Goal: Find specific page/section: Find specific page/section

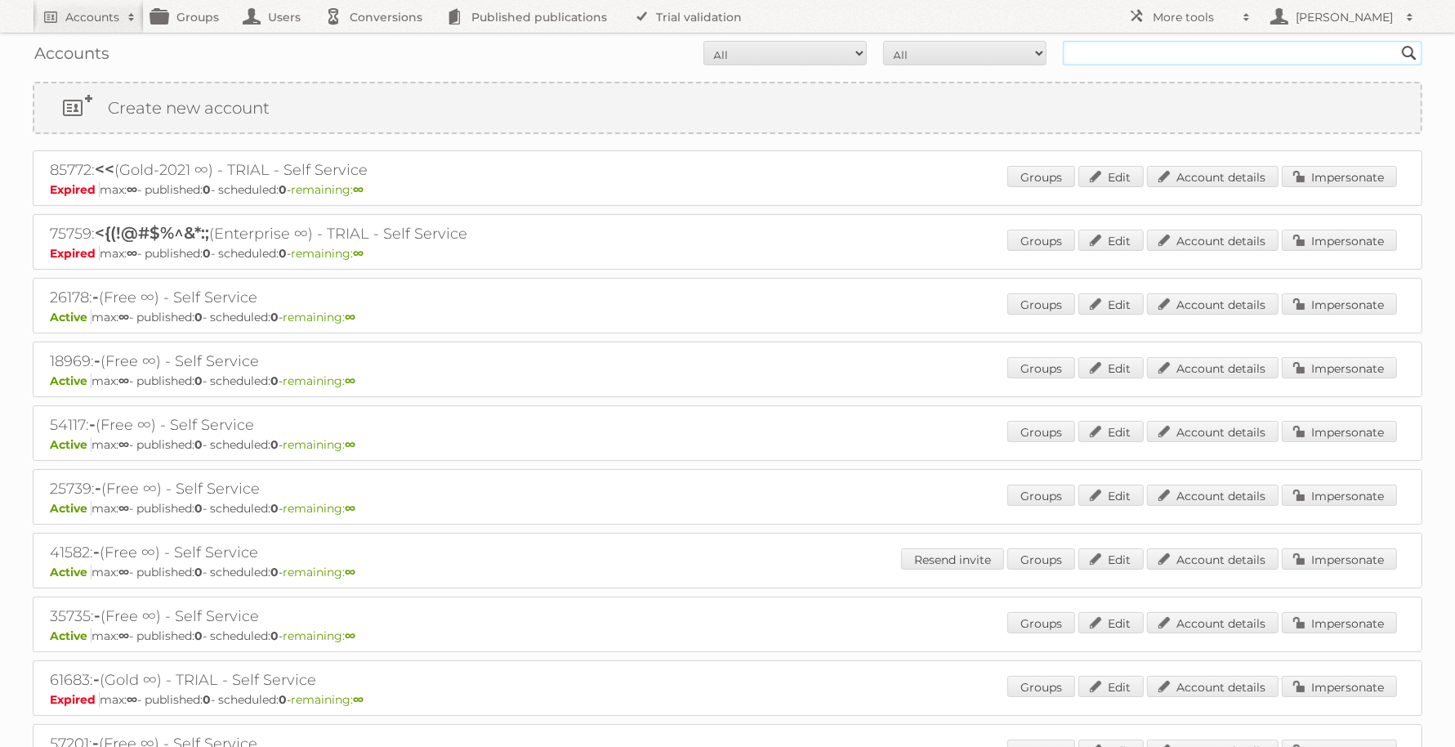
click at [1099, 49] on input "text" at bounding box center [1242, 53] width 359 height 25
type input "nederlandse drogist"
click at [1397, 41] on input "Search" at bounding box center [1409, 53] width 25 height 25
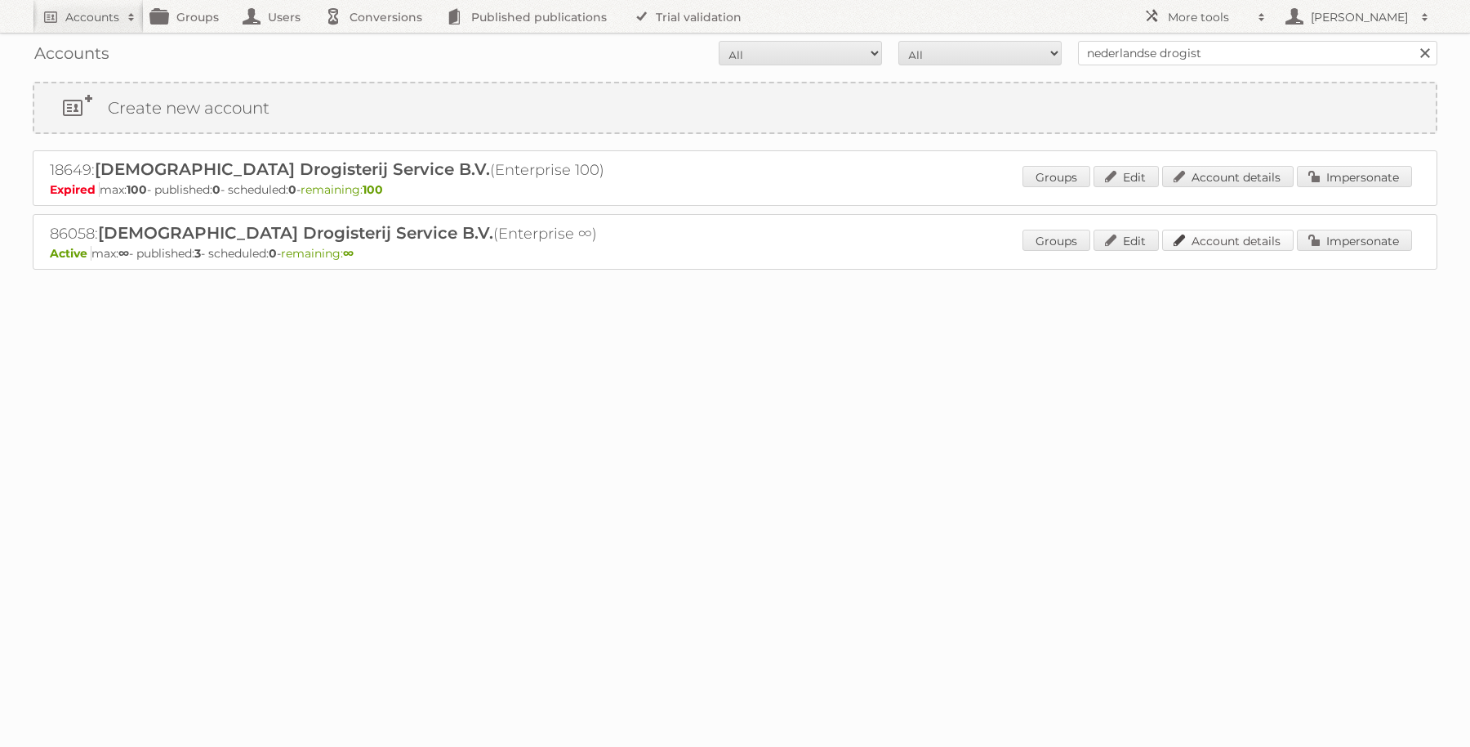
click at [1220, 244] on link "Account details" at bounding box center [1228, 240] width 132 height 21
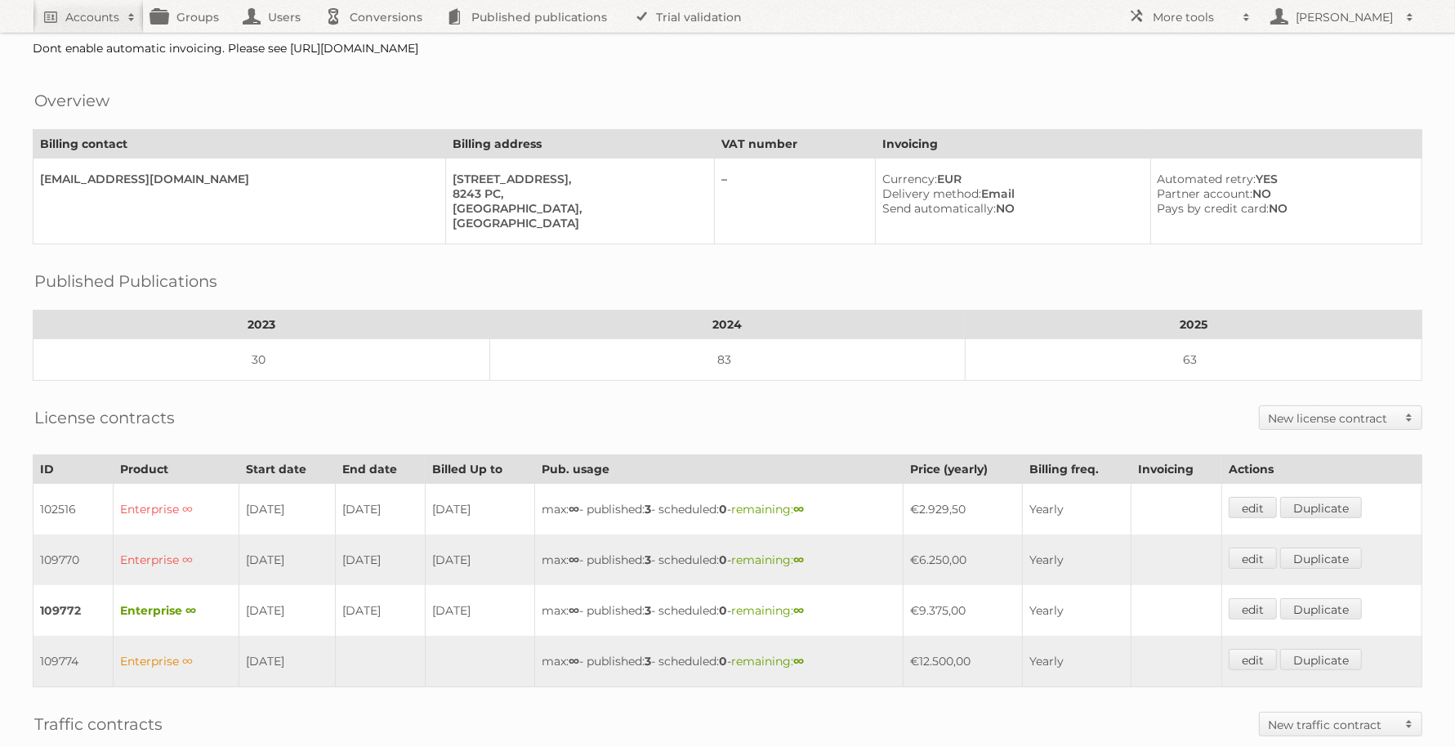
scroll to position [102, 0]
